Goal: Check status: Check status

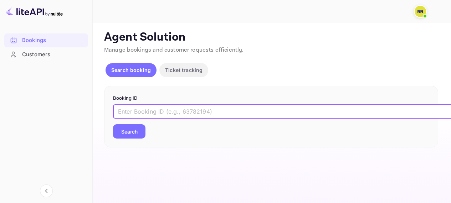
click at [194, 110] on input "text" at bounding box center [291, 111] width 356 height 14
paste input "9699947"
type input "9699947"
click at [135, 129] on button "Search" at bounding box center [129, 131] width 32 height 14
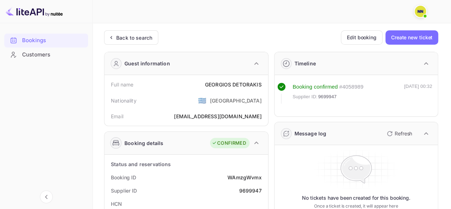
click at [323, 97] on span "9699947" at bounding box center [327, 96] width 19 height 7
click at [142, 35] on div "Back to search" at bounding box center [134, 37] width 36 height 7
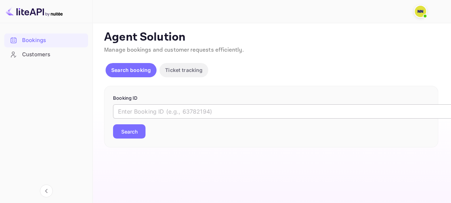
click at [170, 118] on input "text" at bounding box center [291, 111] width 356 height 14
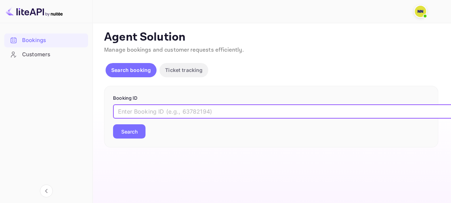
paste input "9697573"
type input "9697573"
click at [113, 124] on button "Search" at bounding box center [129, 131] width 32 height 14
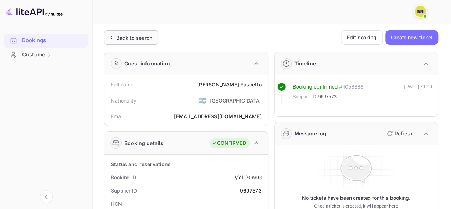
click at [131, 42] on div "Back to search" at bounding box center [131, 37] width 54 height 14
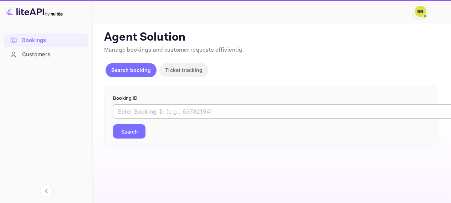
click at [173, 117] on input "text" at bounding box center [291, 111] width 356 height 14
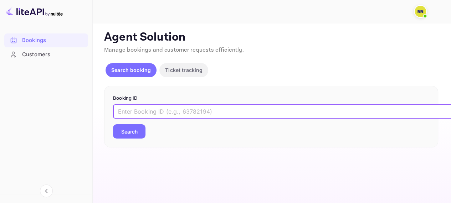
paste input "9708357"
type input "9708357"
click at [113, 124] on button "Search" at bounding box center [129, 131] width 32 height 14
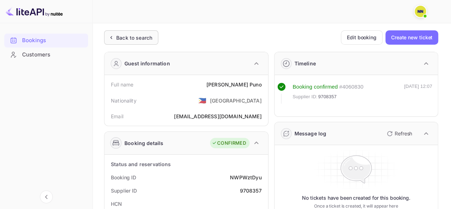
click at [144, 38] on div "Back to search" at bounding box center [134, 37] width 36 height 7
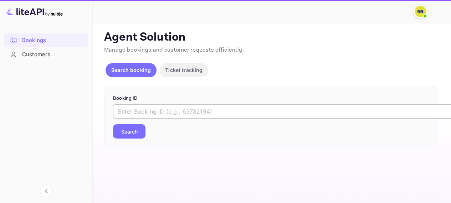
click at [163, 108] on input "text" at bounding box center [291, 111] width 356 height 14
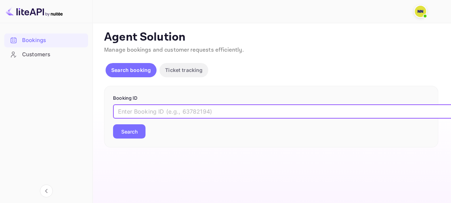
paste input "9708579"
type input "9708579"
click at [113, 124] on button "Search" at bounding box center [129, 131] width 32 height 14
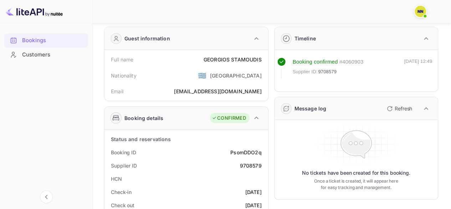
scroll to position [36, 0]
